Goal: Complete application form

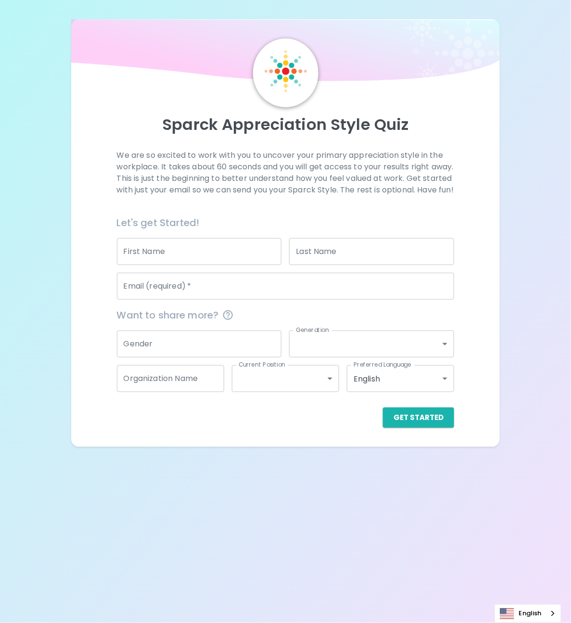
click at [247, 291] on input "Email (required)   *" at bounding box center [286, 286] width 338 height 27
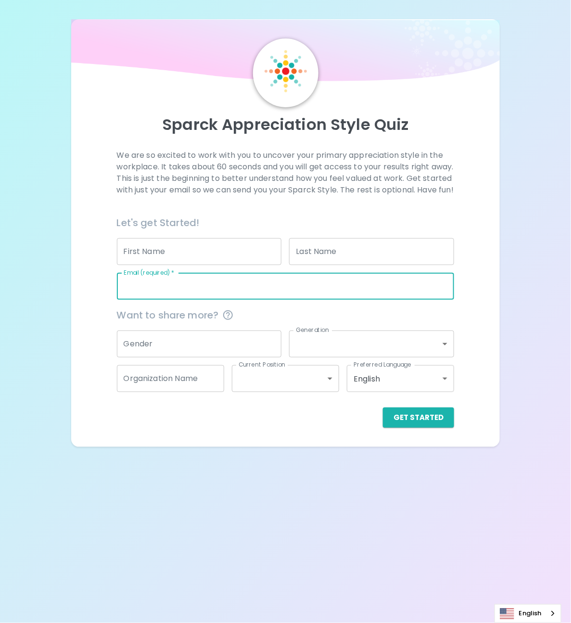
type input "[EMAIL_ADDRESS][DOMAIN_NAME]"
type input "narin"
type input "dispat"
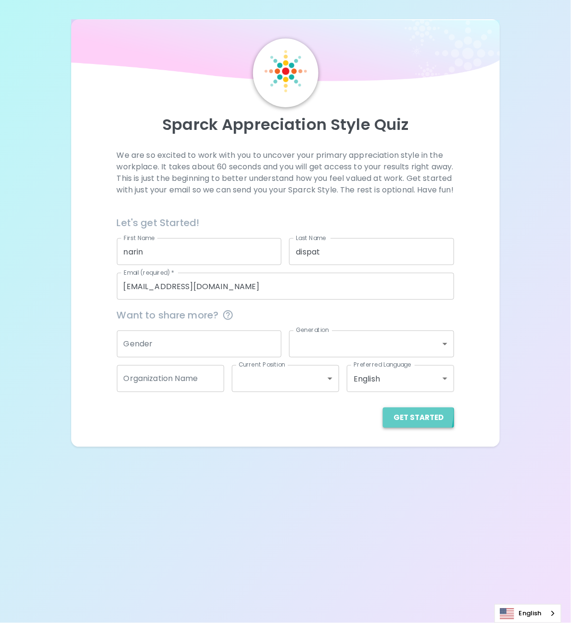
click at [394, 425] on button "Get Started" at bounding box center [418, 418] width 71 height 20
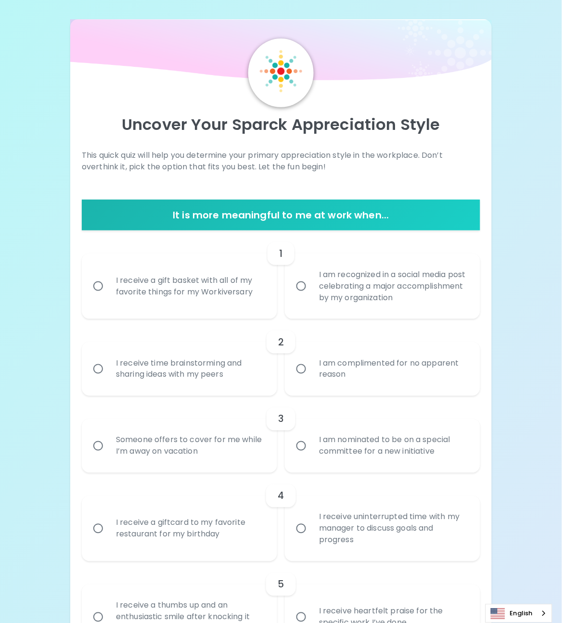
scroll to position [60, 0]
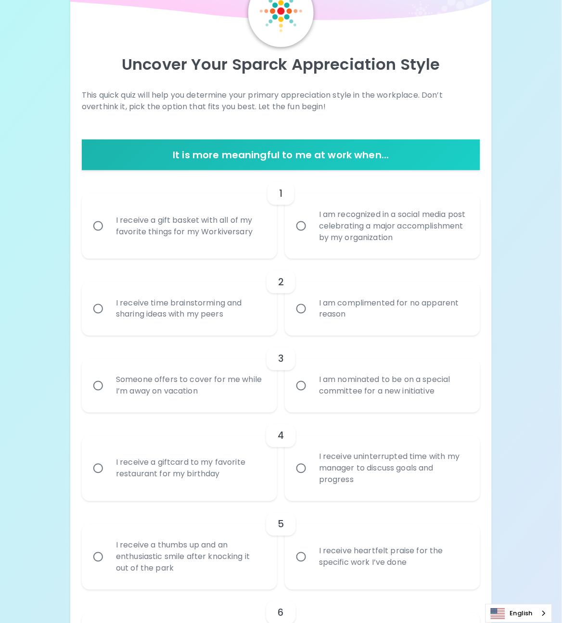
click at [326, 312] on div "I am complimented for no apparent reason" at bounding box center [393, 309] width 164 height 46
click at [311, 312] on input "I am complimented for no apparent reason" at bounding box center [301, 309] width 20 height 20
radio input "true"
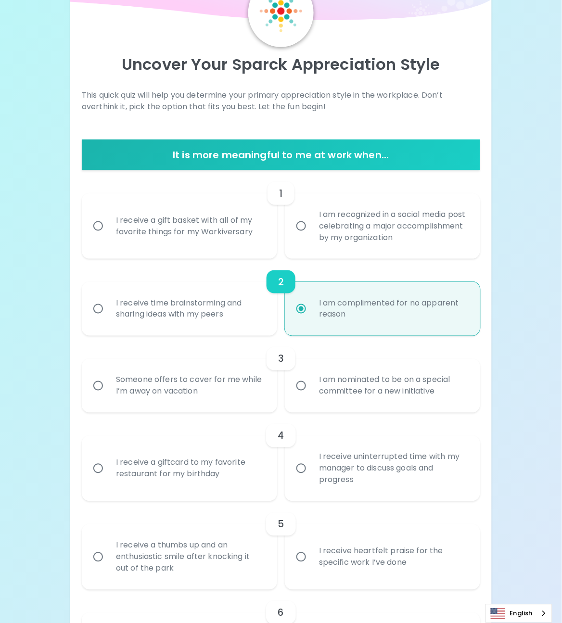
scroll to position [137, 0]
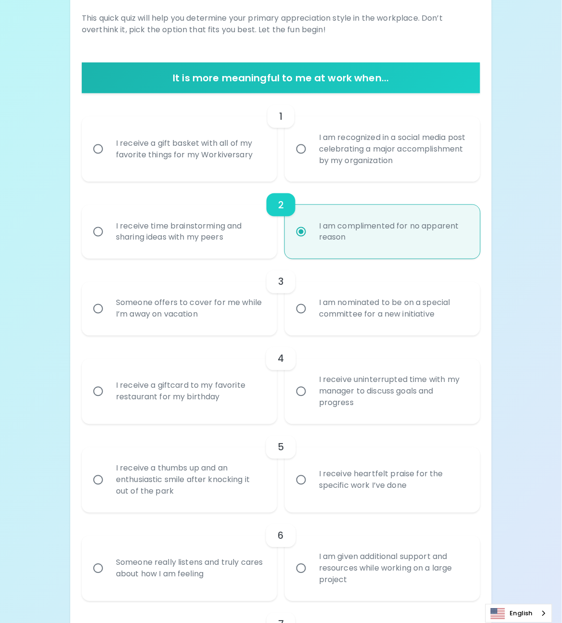
click at [185, 321] on div "Someone offers to cover for me while I’m away on vacation" at bounding box center [190, 309] width 164 height 46
click at [108, 319] on input "Someone offers to cover for me while I’m away on vacation" at bounding box center [98, 309] width 20 height 20
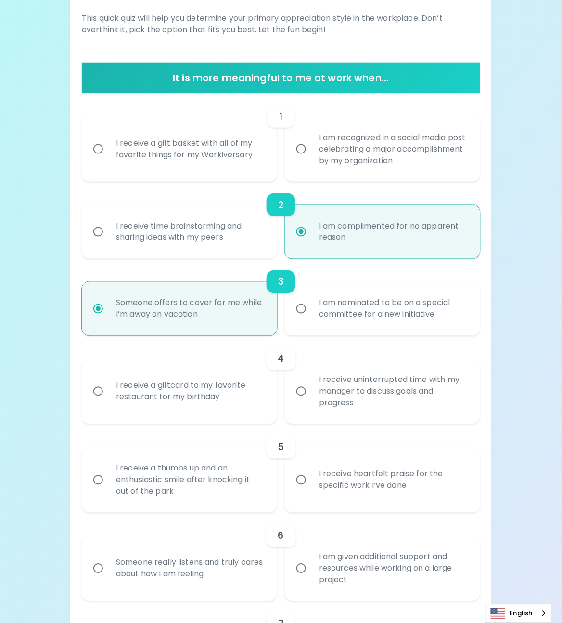
scroll to position [214, 0]
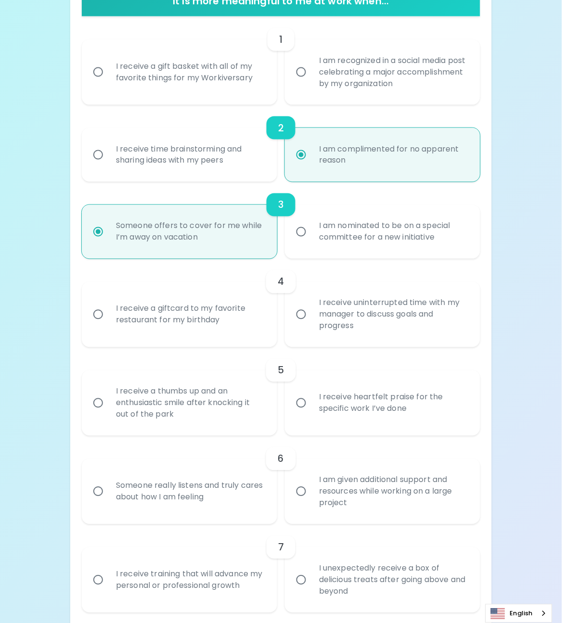
radio input "true"
click at [217, 80] on div "I receive a gift basket with all of my favorite things for my Workiversary" at bounding box center [190, 72] width 164 height 46
click at [108, 80] on input "I receive a gift basket with all of my favorite things for my Workiversary" at bounding box center [98, 72] width 20 height 20
radio input "false"
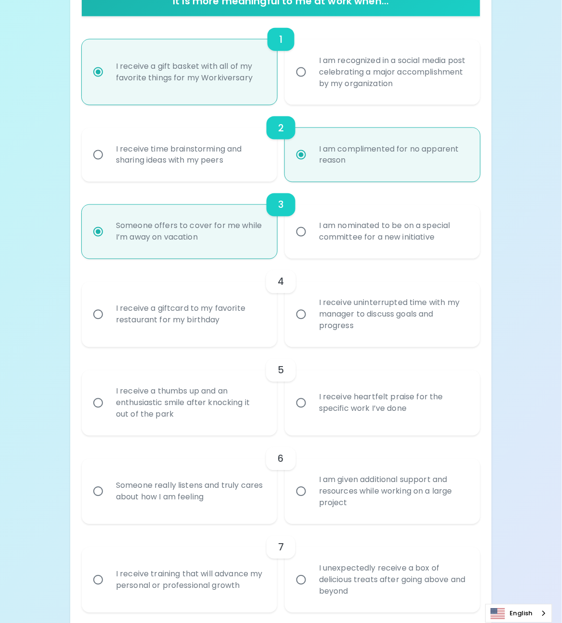
scroll to position [291, 0]
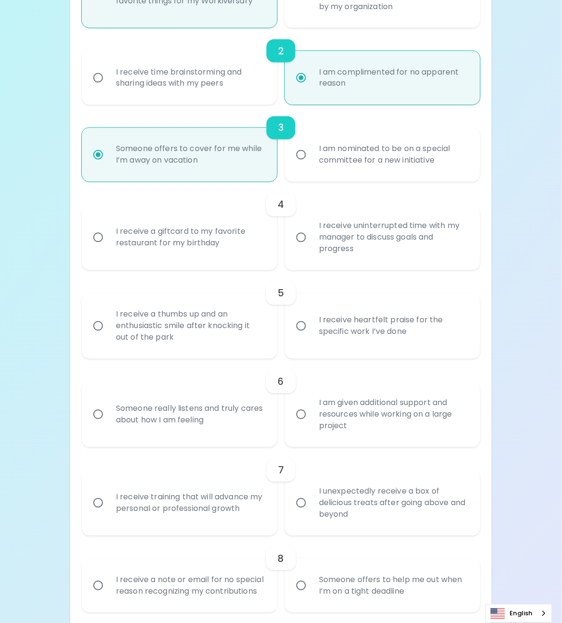
radio input "true"
click at [233, 240] on div "I receive a giftcard to my favorite restaurant for my birthday" at bounding box center [190, 238] width 164 height 46
click at [108, 240] on input "I receive a giftcard to my favorite restaurant for my birthday" at bounding box center [98, 238] width 20 height 20
radio input "false"
radio input "true"
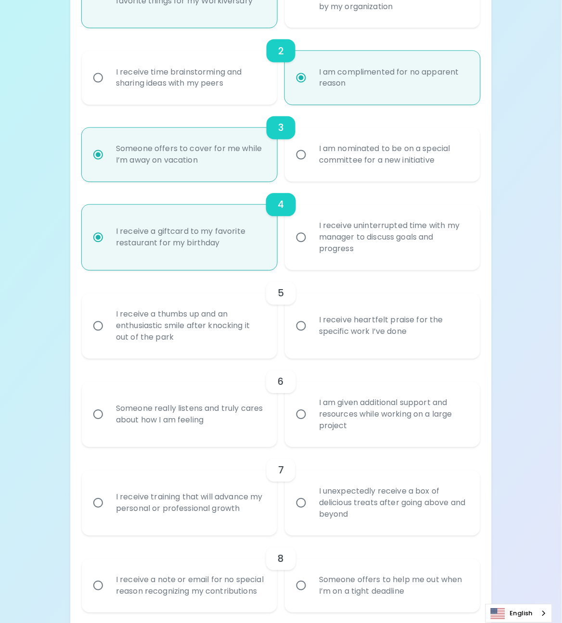
scroll to position [368, 0]
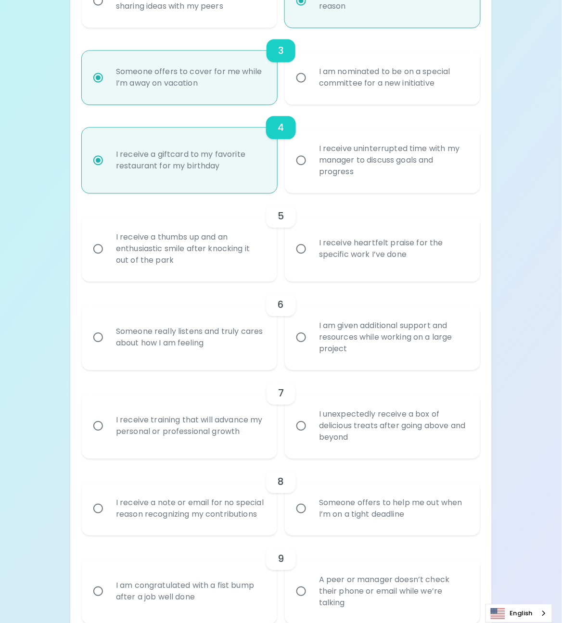
radio input "true"
click at [323, 258] on div "I receive heartfelt praise for the specific work I’ve done" at bounding box center [393, 249] width 164 height 46
click at [311, 258] on input "I receive heartfelt praise for the specific work I’ve done" at bounding box center [301, 249] width 20 height 20
radio input "false"
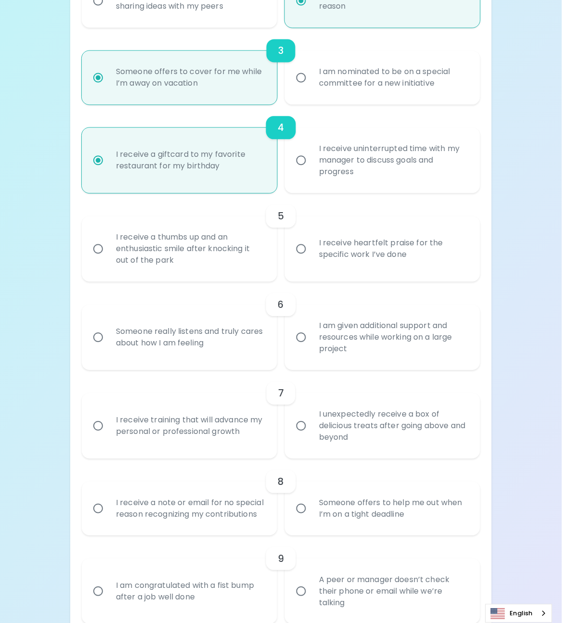
radio input "false"
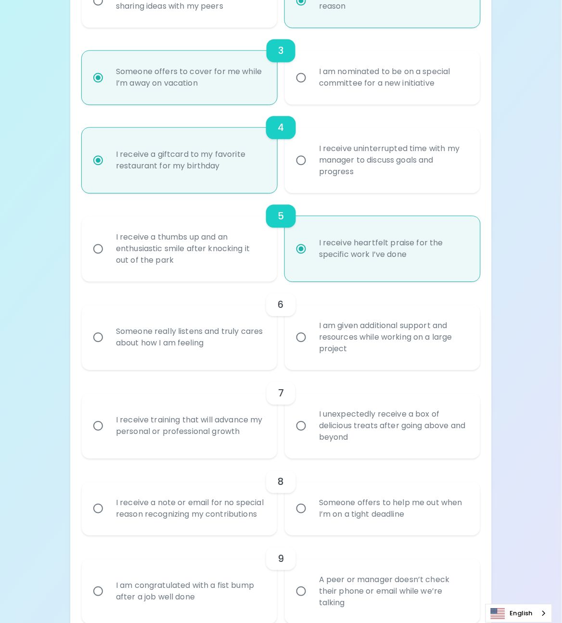
scroll to position [445, 0]
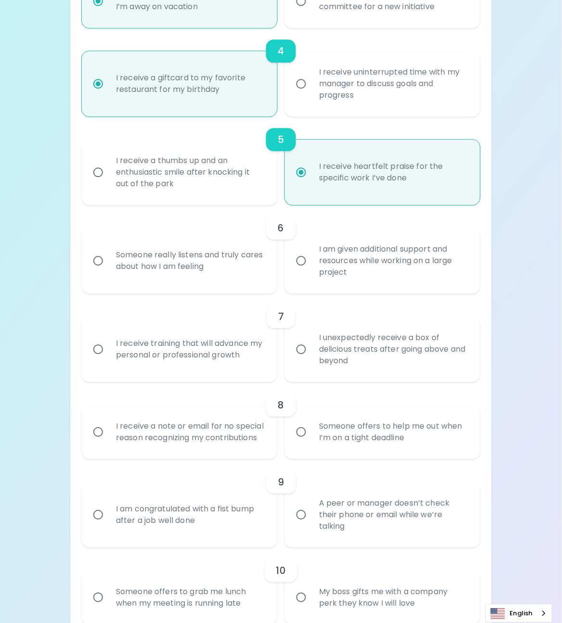
radio input "true"
click at [359, 272] on div "I am given additional support and resources while working on a large project" at bounding box center [393, 261] width 164 height 58
click at [311, 271] on input "I am given additional support and resources while working on a large project" at bounding box center [301, 261] width 20 height 20
radio input "false"
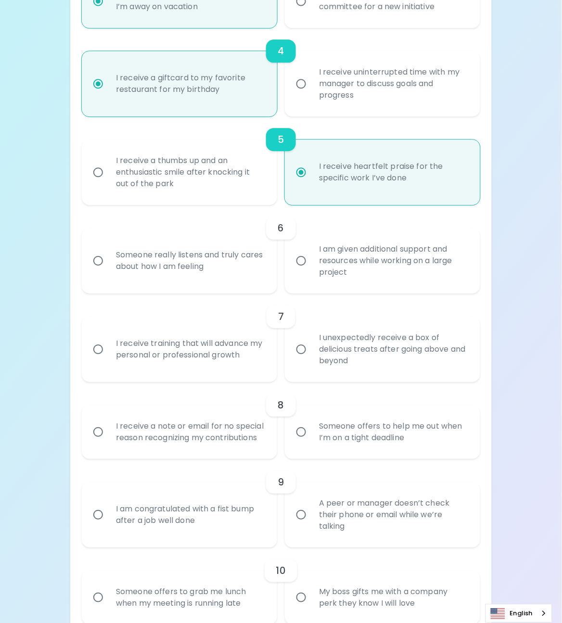
radio input "false"
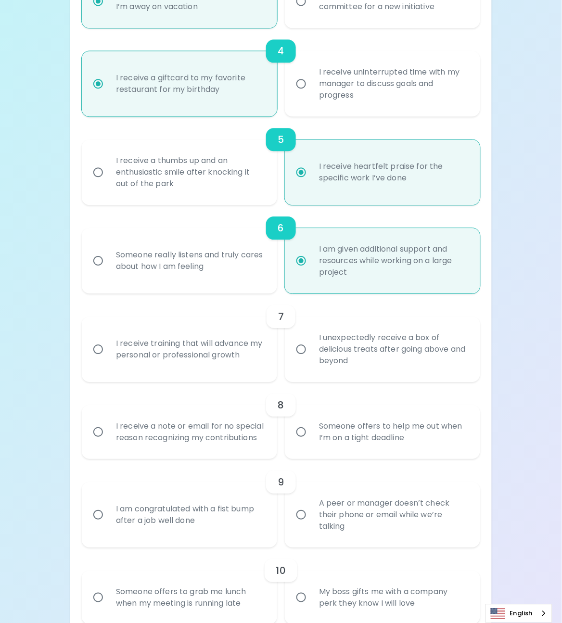
scroll to position [522, 0]
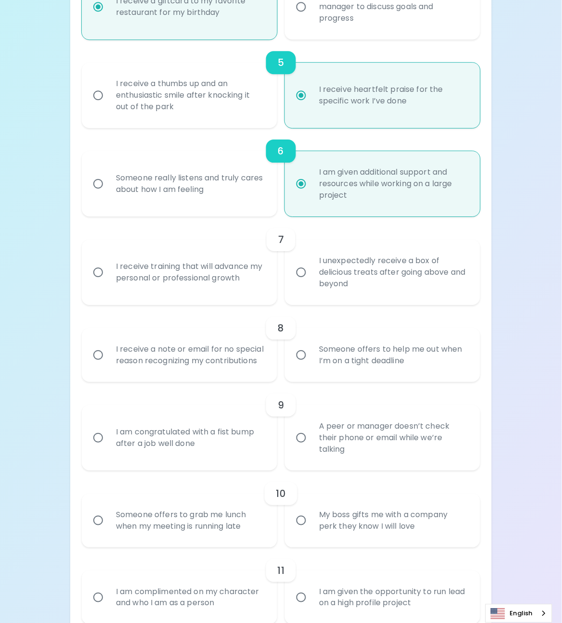
radio input "true"
click at [325, 278] on div "I unexpectedly receive a box of delicious treats after going above and beyond" at bounding box center [393, 273] width 164 height 58
click at [311, 278] on input "I unexpectedly receive a box of delicious treats after going above and beyond" at bounding box center [301, 272] width 20 height 20
radio input "false"
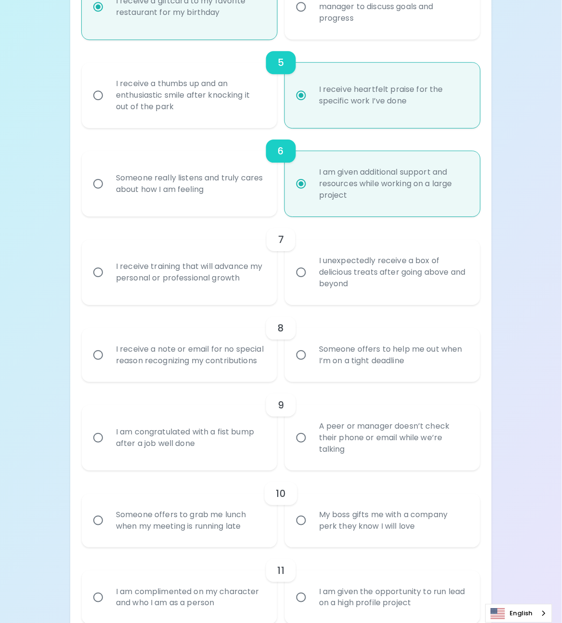
radio input "false"
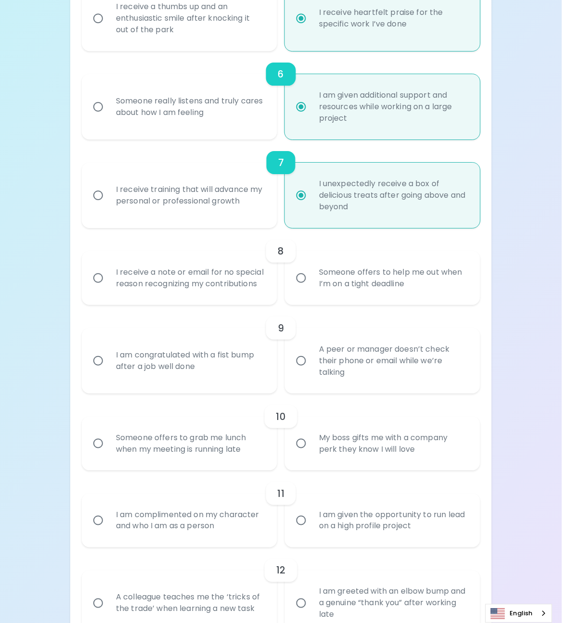
radio input "true"
click at [330, 292] on div "Someone offers to help me out when I’m on a tight deadline" at bounding box center [393, 278] width 164 height 46
click at [311, 288] on input "Someone offers to help me out when I’m on a tight deadline" at bounding box center [301, 278] width 20 height 20
radio input "false"
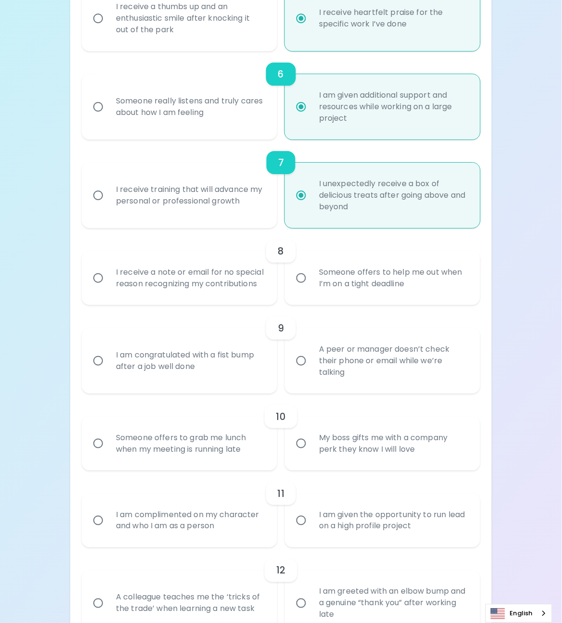
radio input "false"
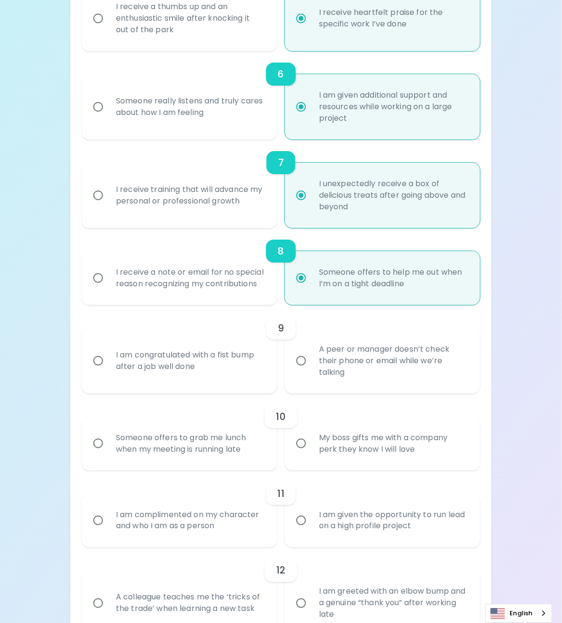
scroll to position [676, 0]
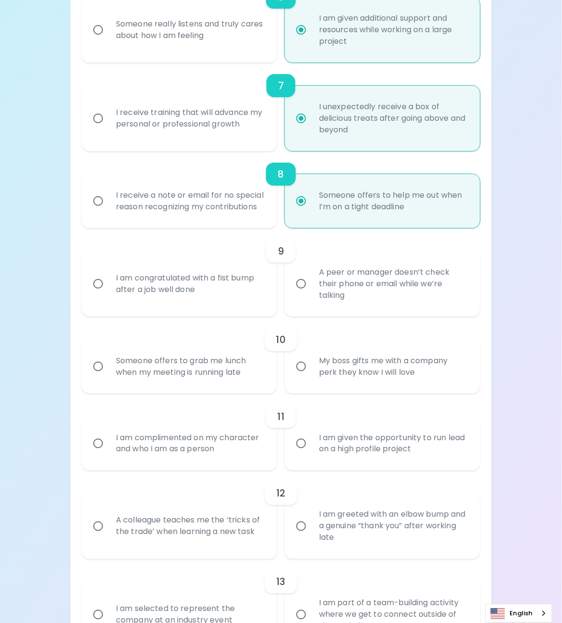
radio input "true"
click at [169, 306] on div "I am congratulated with a fist bump after a job well done" at bounding box center [190, 284] width 164 height 46
click at [108, 294] on input "I am congratulated with a fist bump after a job well done" at bounding box center [98, 284] width 20 height 20
radio input "false"
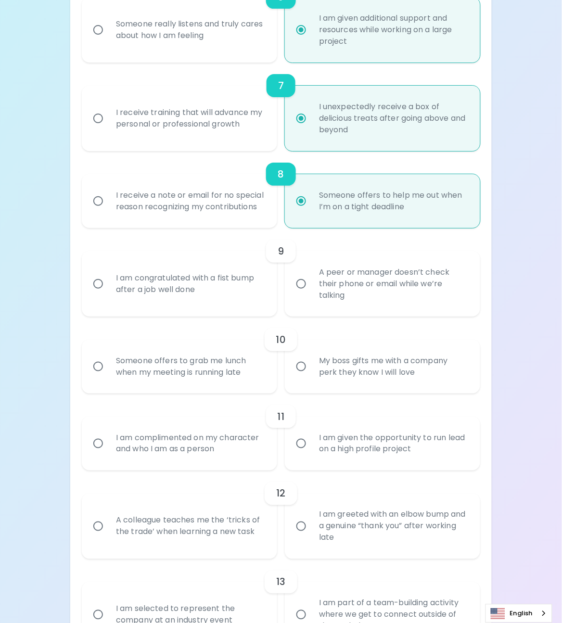
radio input "false"
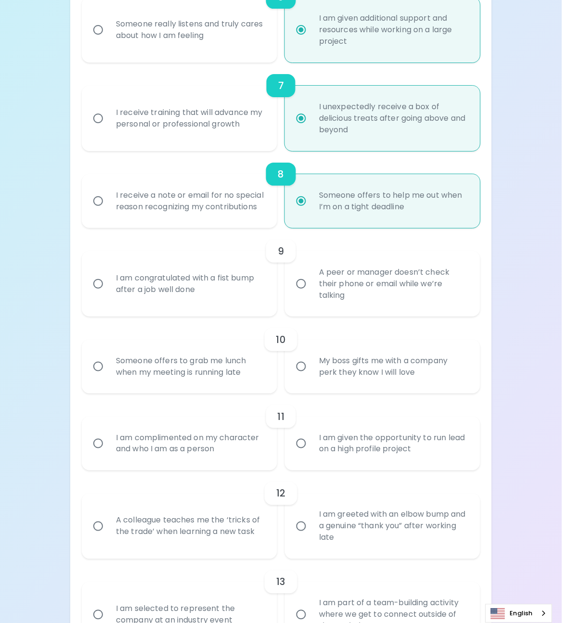
scroll to position [753, 0]
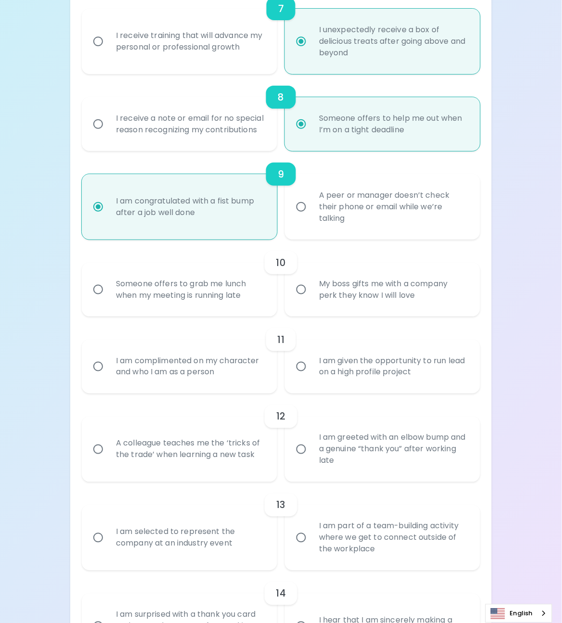
radio input "true"
click at [187, 313] on div "Someone offers to grab me lunch when my meeting is running late" at bounding box center [190, 290] width 164 height 46
click at [108, 300] on input "Someone offers to grab me lunch when my meeting is running late" at bounding box center [98, 290] width 20 height 20
radio input "false"
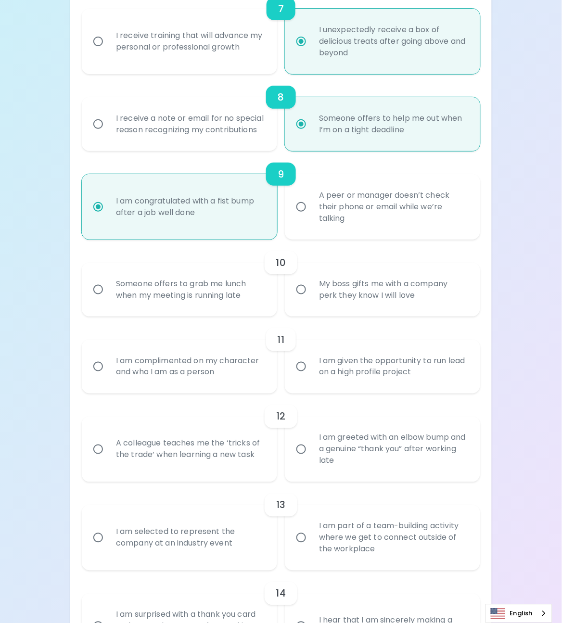
radio input "false"
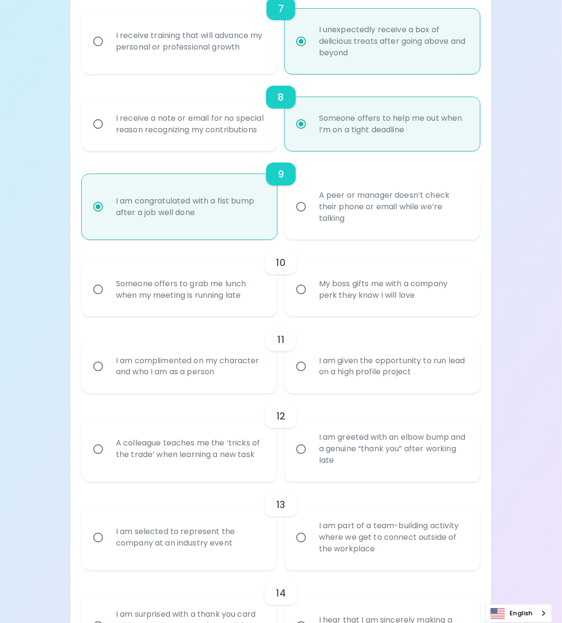
radio input "false"
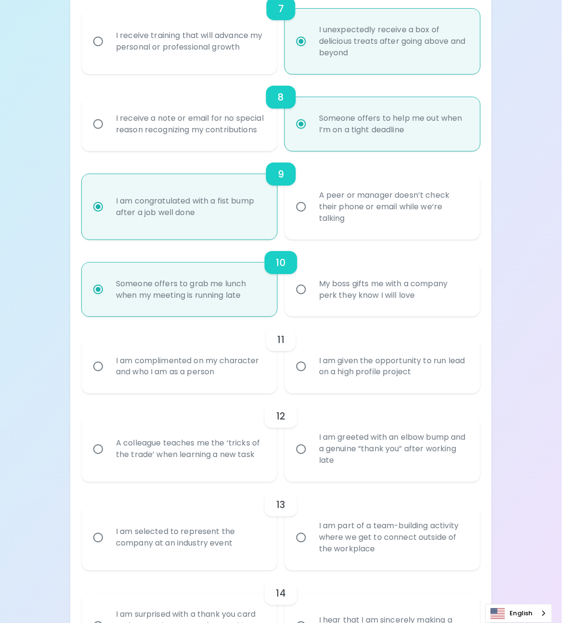
scroll to position [830, 0]
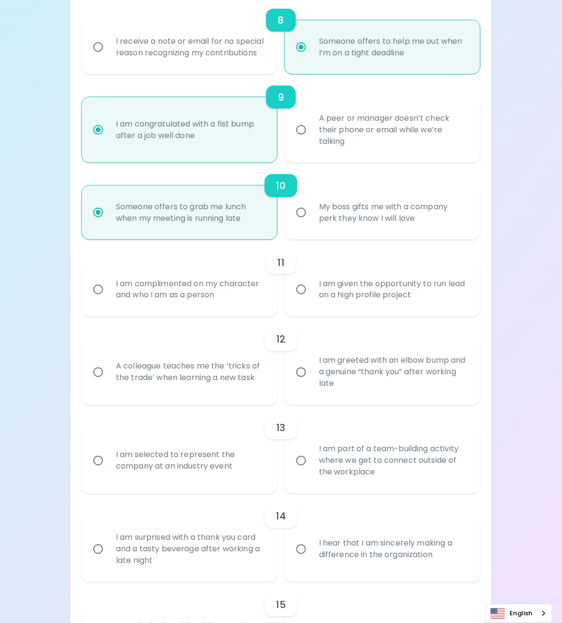
radio input "true"
click at [313, 305] on div "I am given the opportunity to run lead on a high profile project" at bounding box center [393, 290] width 164 height 46
click at [311, 300] on input "I am given the opportunity to run lead on a high profile project" at bounding box center [301, 290] width 20 height 20
radio input "false"
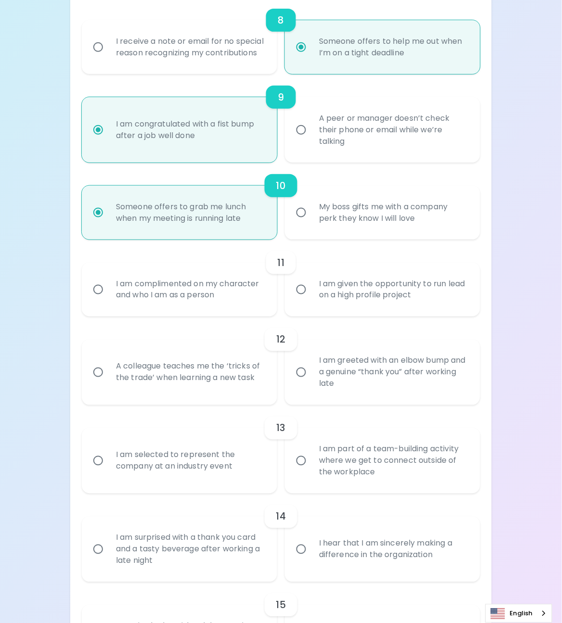
radio input "false"
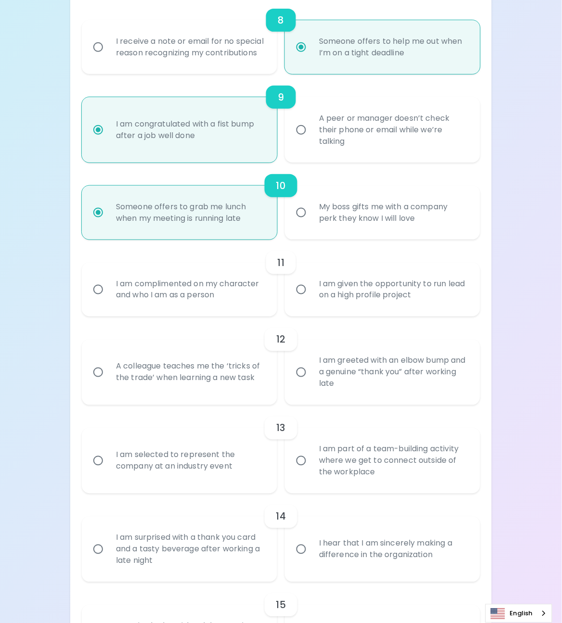
radio input "false"
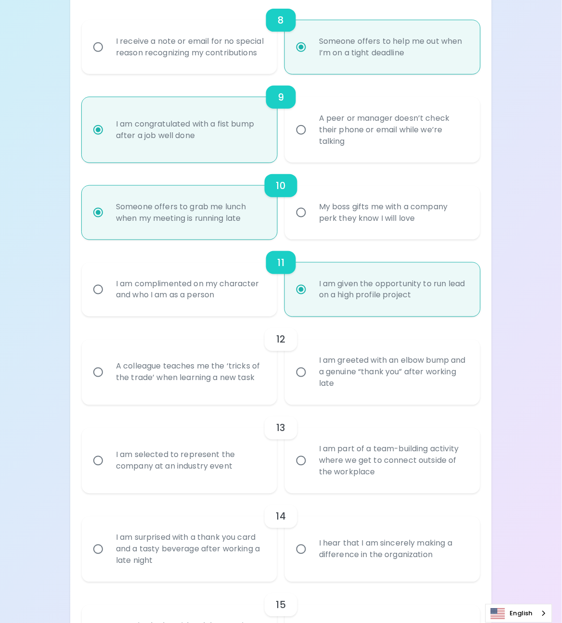
scroll to position [907, 0]
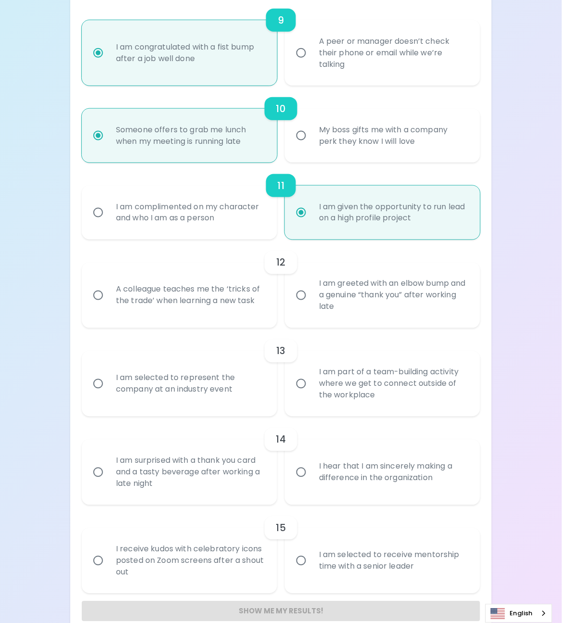
radio input "true"
click at [248, 311] on div "A colleague teaches me the ‘tricks of the trade’ when learning a new task" at bounding box center [190, 295] width 164 height 46
click at [108, 306] on input "A colleague teaches me the ‘tricks of the trade’ when learning a new task" at bounding box center [98, 295] width 20 height 20
radio input "false"
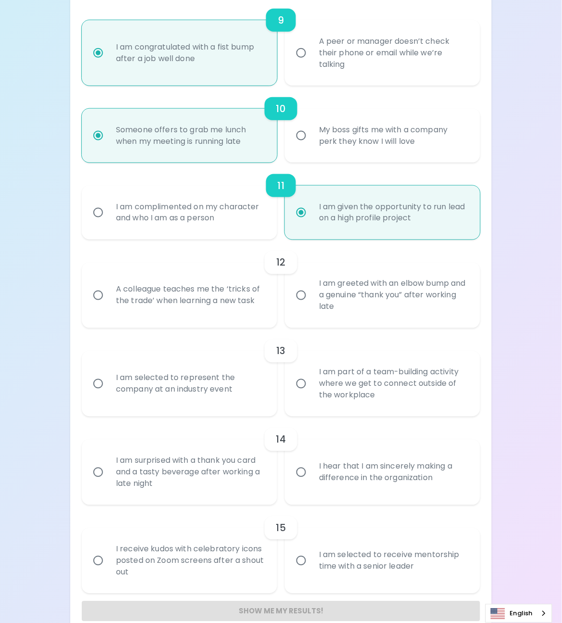
radio input "false"
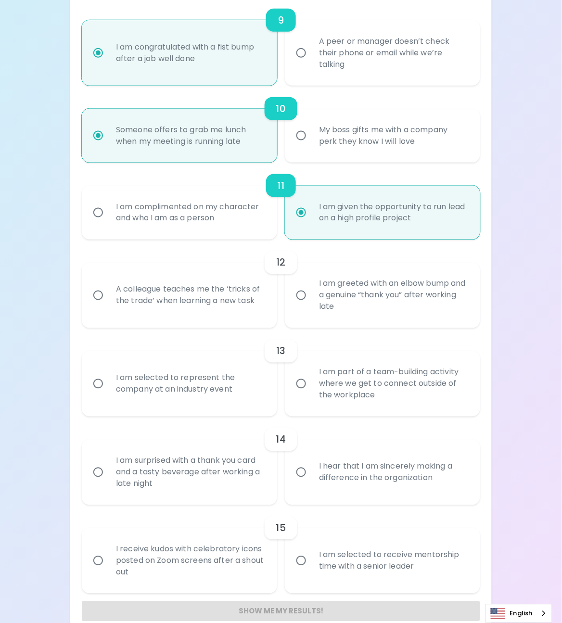
radio input "false"
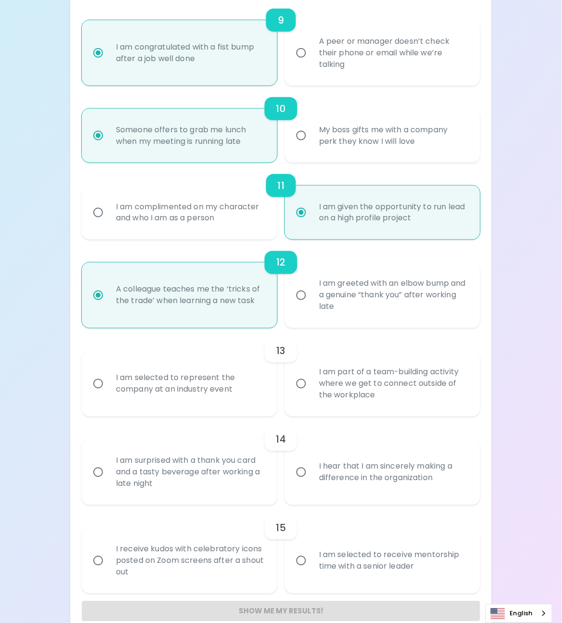
scroll to position [935, 0]
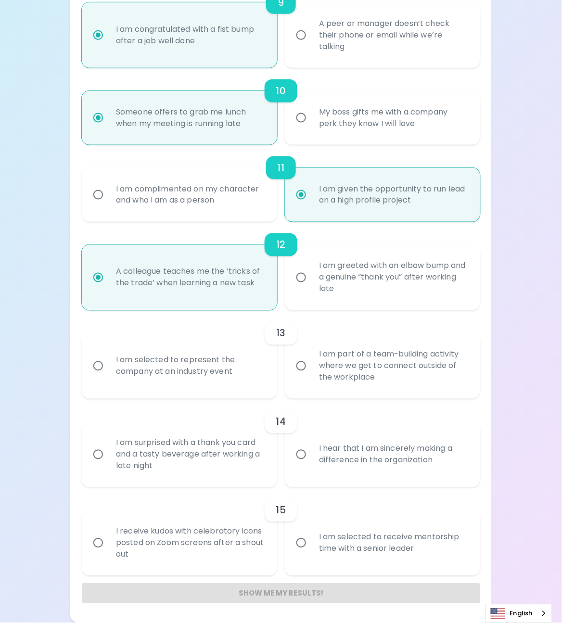
radio input "true"
click at [206, 371] on div "I am selected to represent the company at an industry event" at bounding box center [190, 366] width 164 height 46
click at [108, 371] on input "I am selected to represent the company at an industry event" at bounding box center [98, 366] width 20 height 20
radio input "false"
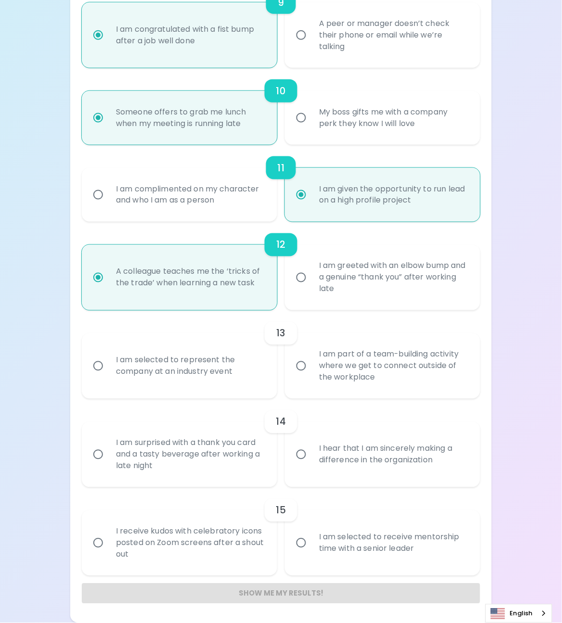
radio input "false"
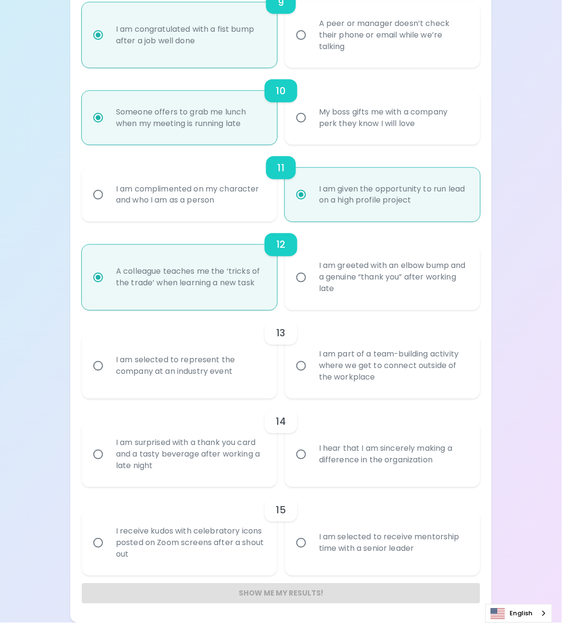
radio input "false"
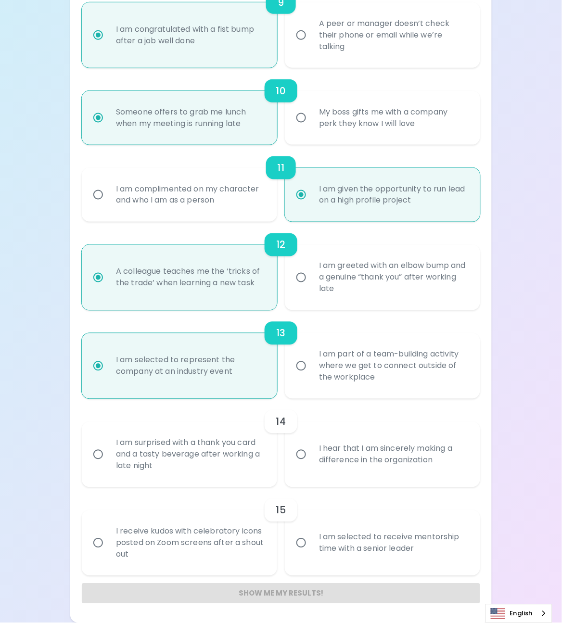
radio input "true"
click at [192, 463] on div "I am surprised with a thank you card and a tasty beverage after working a late …" at bounding box center [190, 455] width 164 height 58
click at [108, 463] on input "I am surprised with a thank you card and a tasty beverage after working a late …" at bounding box center [98, 455] width 20 height 20
radio input "false"
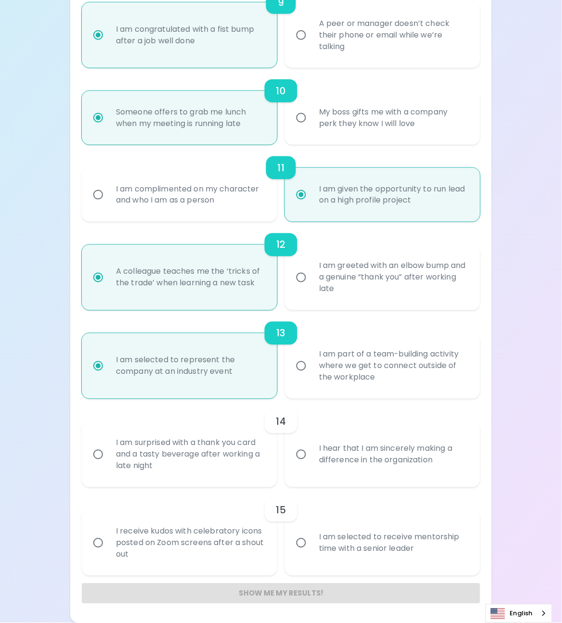
radio input "false"
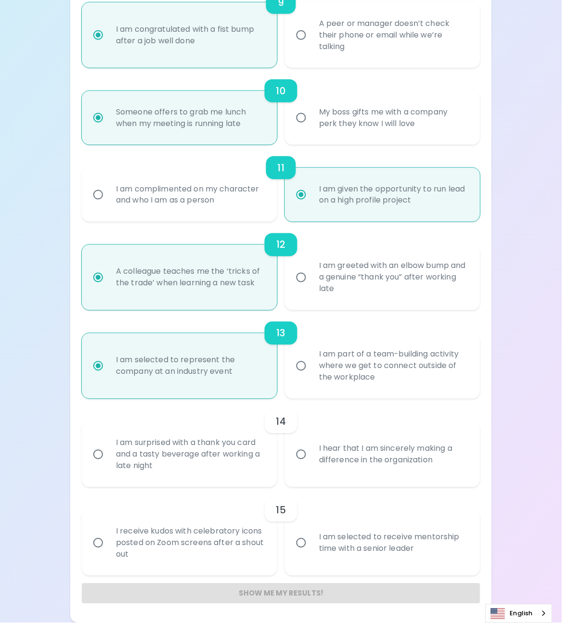
radio input "false"
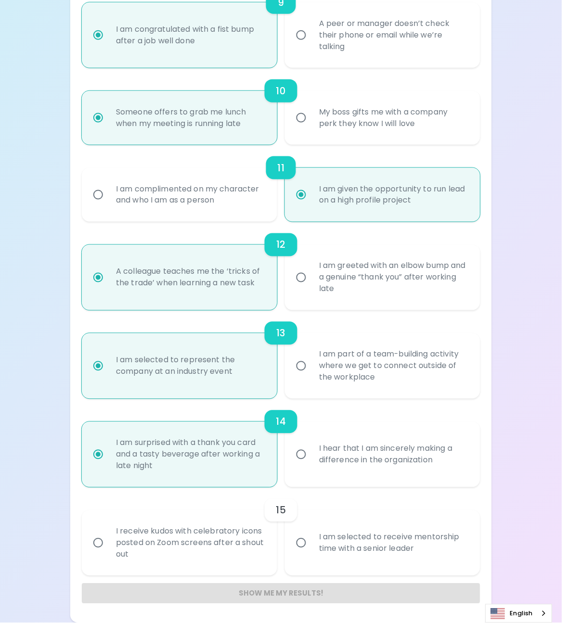
radio input "true"
click at [314, 547] on div "I am selected to receive mentorship time with a senior leader" at bounding box center [393, 543] width 164 height 46
click at [311, 547] on input "I am selected to receive mentorship time with a senior leader" at bounding box center [301, 543] width 20 height 20
radio input "false"
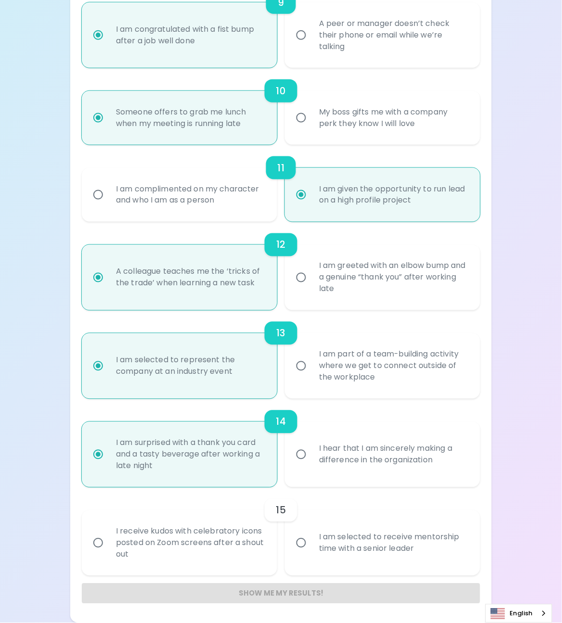
radio input "false"
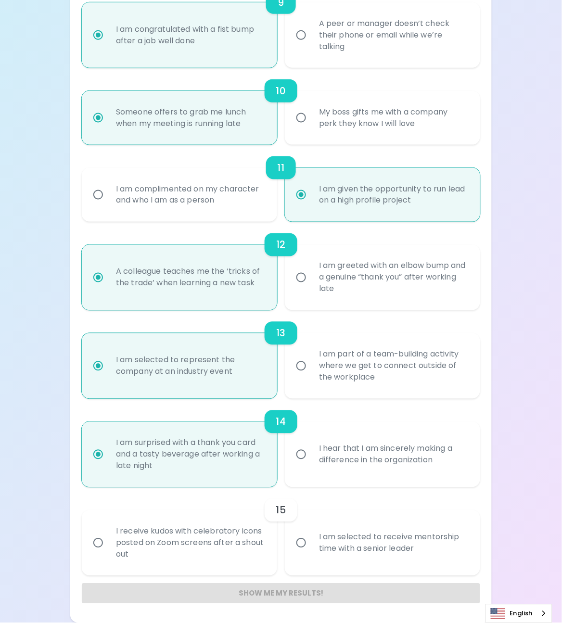
radio input "false"
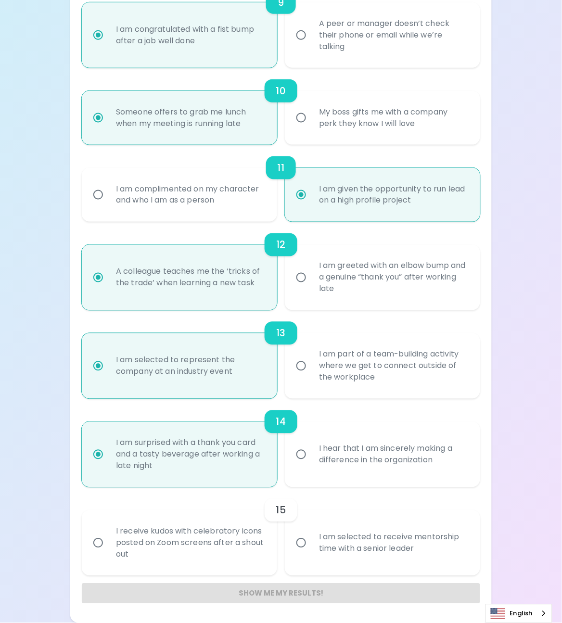
radio input "false"
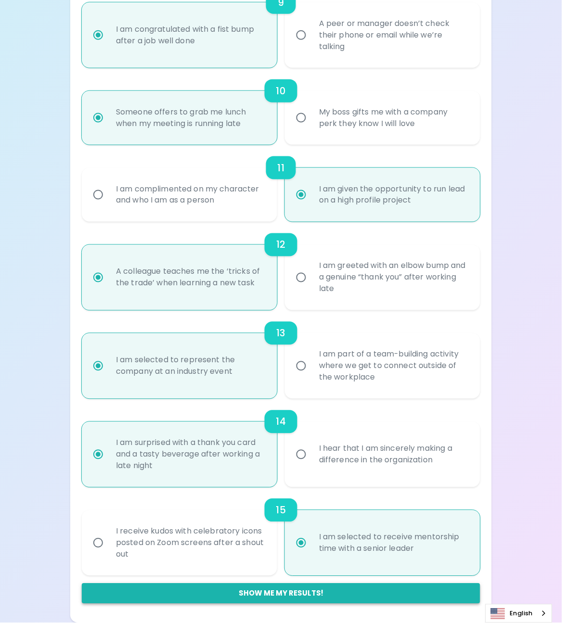
radio input "true"
click at [253, 597] on button "Show me my results!" at bounding box center [281, 594] width 399 height 20
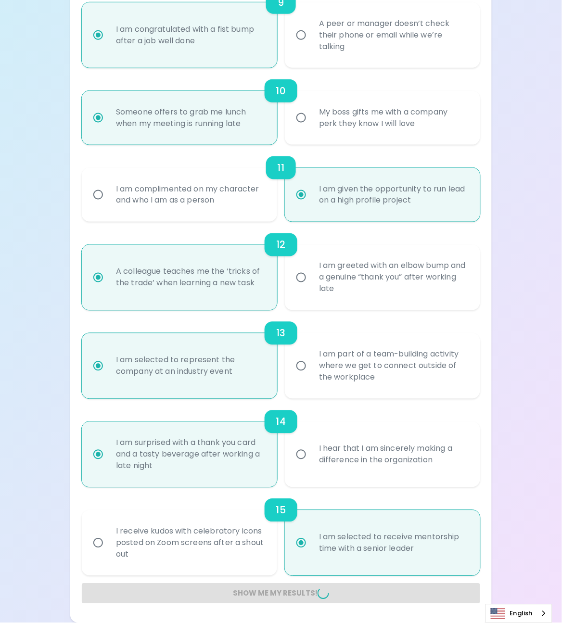
radio input "false"
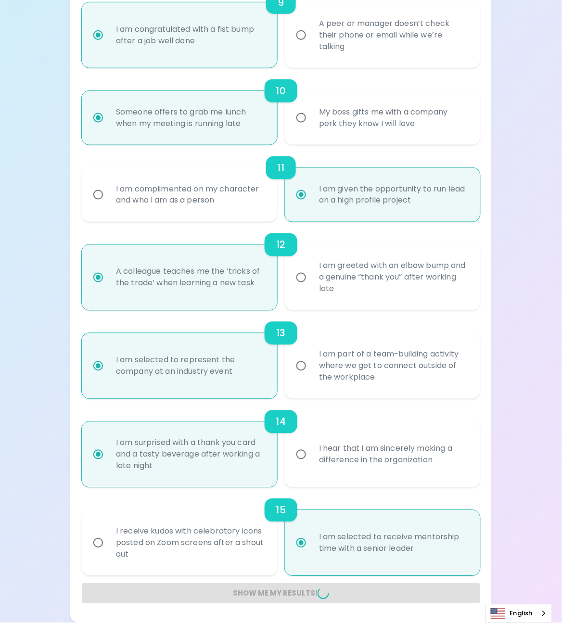
radio input "false"
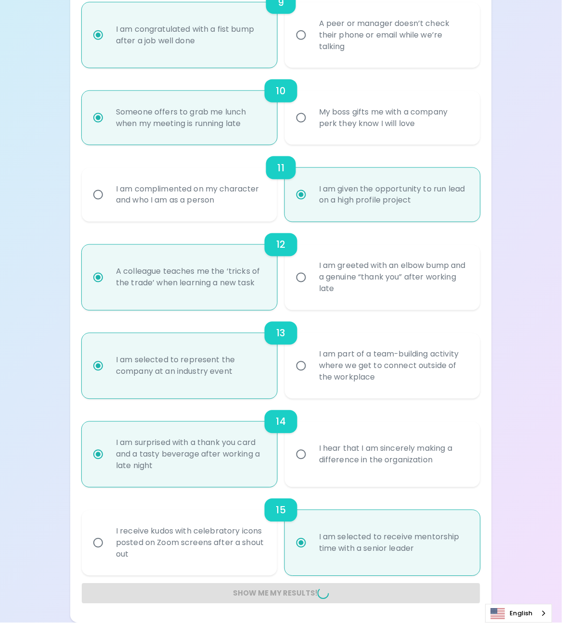
radio input "false"
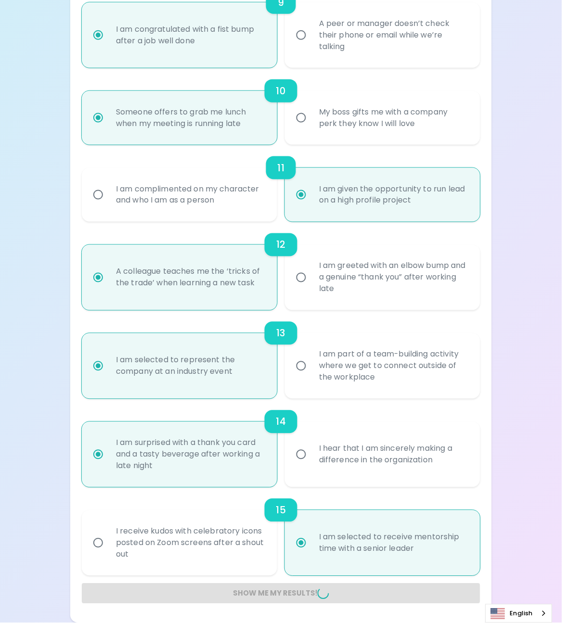
radio input "false"
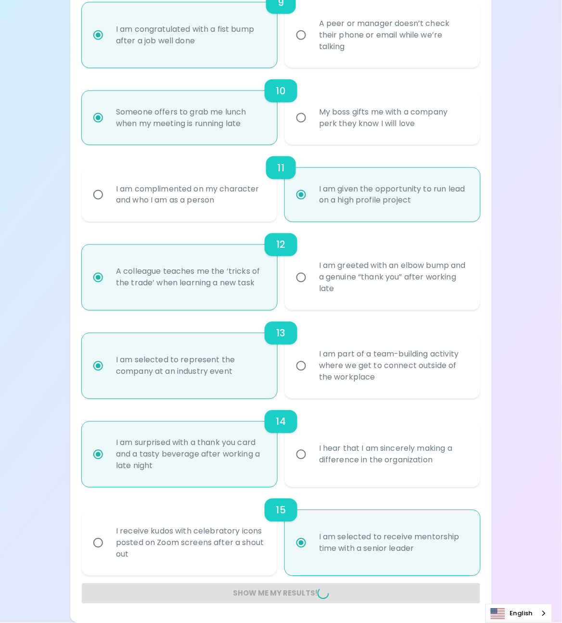
radio input "false"
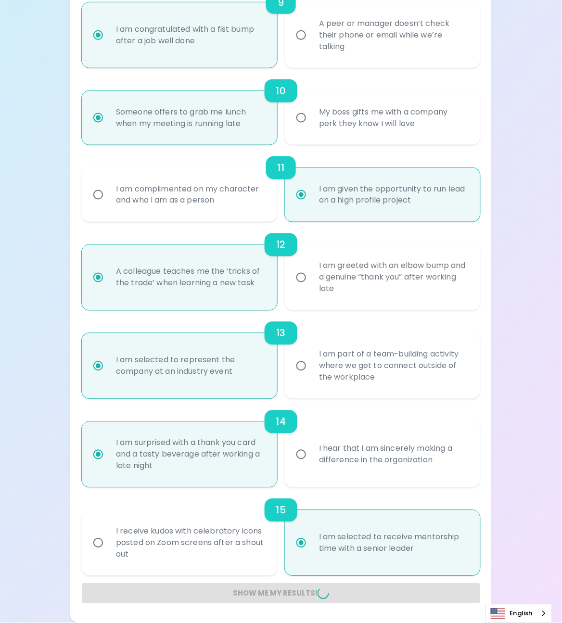
radio input "false"
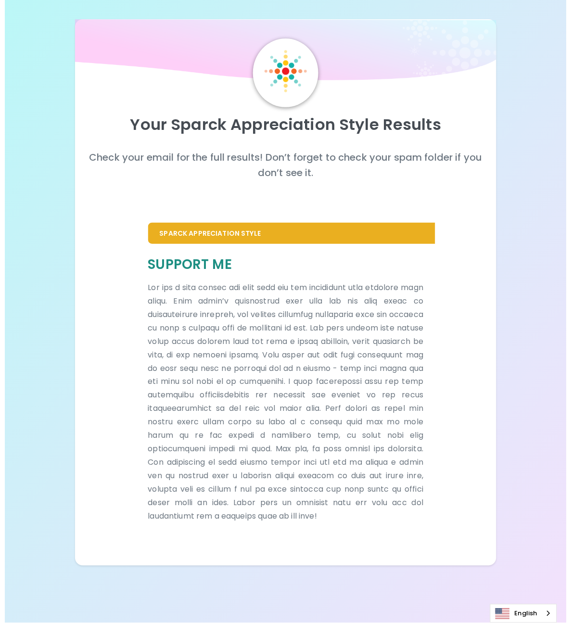
scroll to position [0, 0]
